Goal: Transaction & Acquisition: Purchase product/service

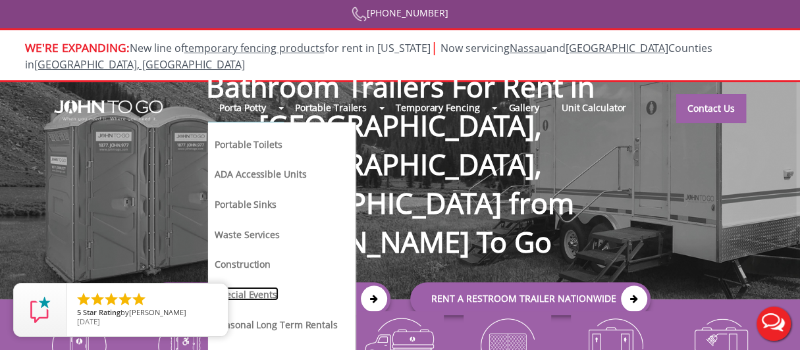
click at [252, 287] on link "Special Events" at bounding box center [245, 294] width 65 height 14
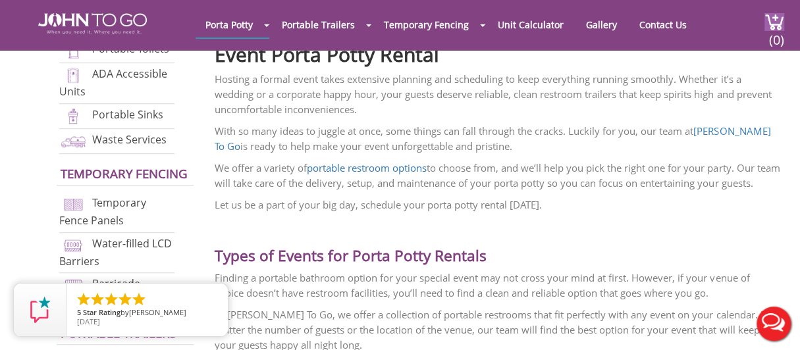
scroll to position [395, 0]
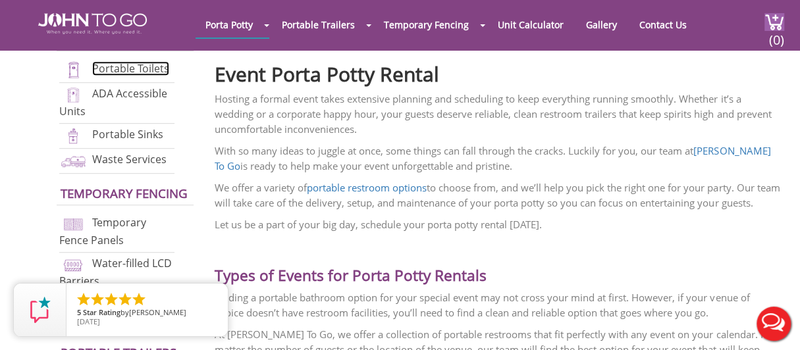
click at [119, 68] on link "Portable Toilets" at bounding box center [130, 68] width 77 height 14
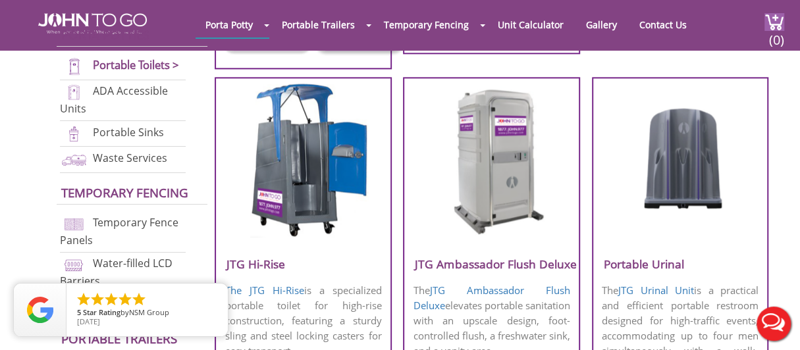
scroll to position [855, 0]
